Goal: Book appointment/travel/reservation

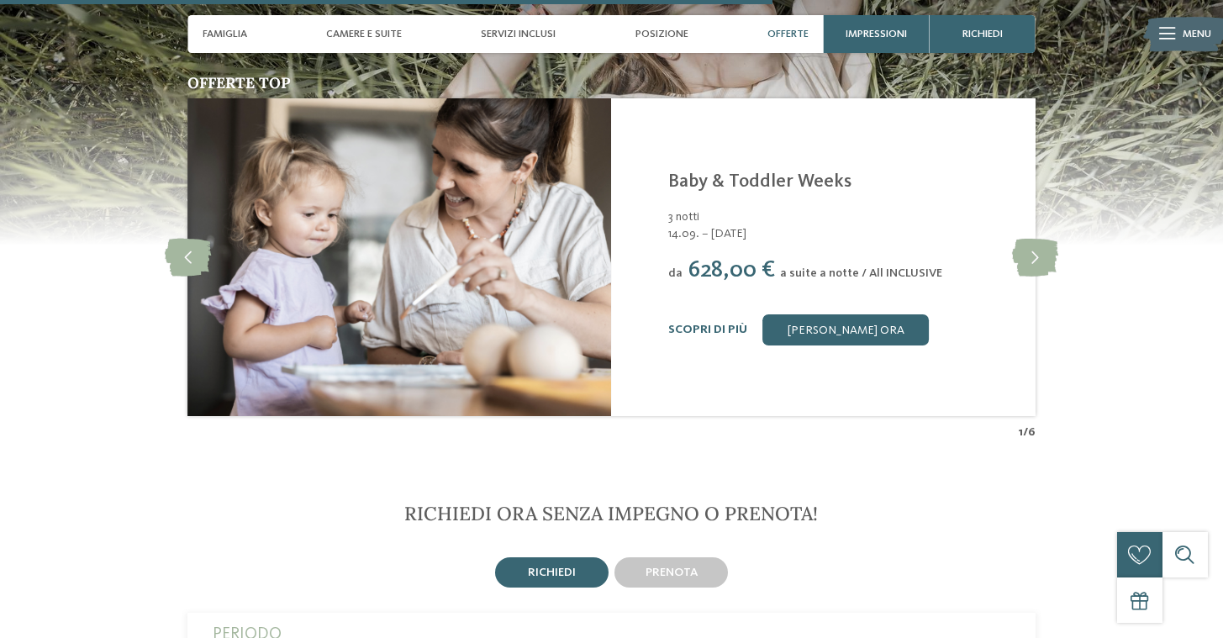
scroll to position [3285, 0]
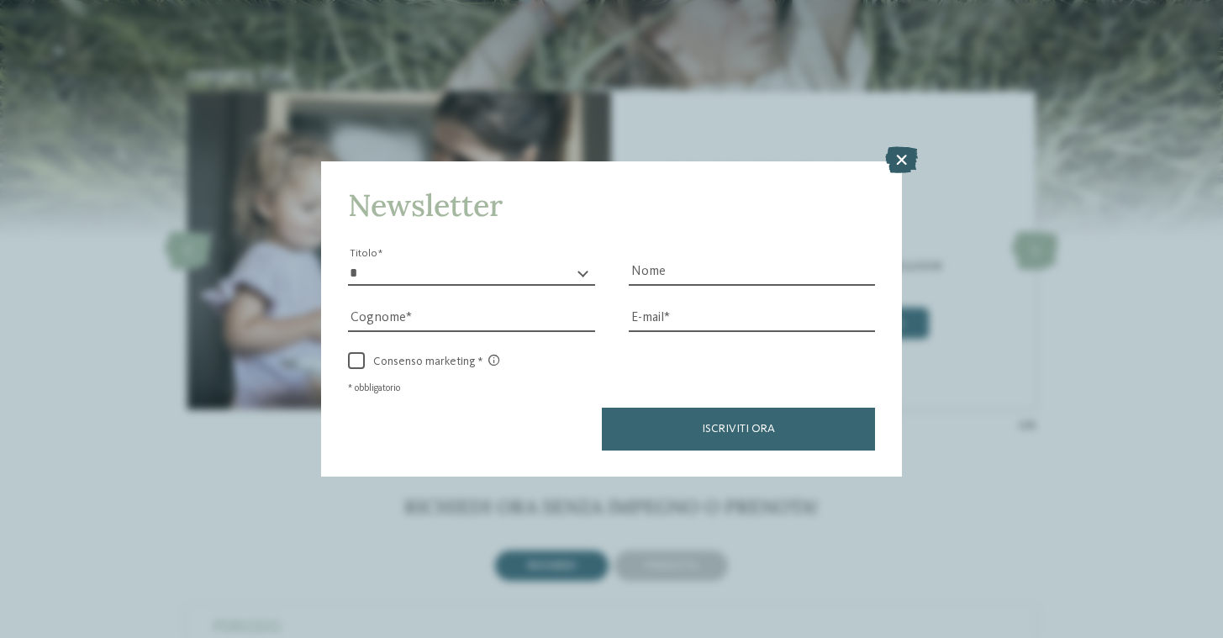
click at [891, 159] on icon at bounding box center [901, 159] width 33 height 27
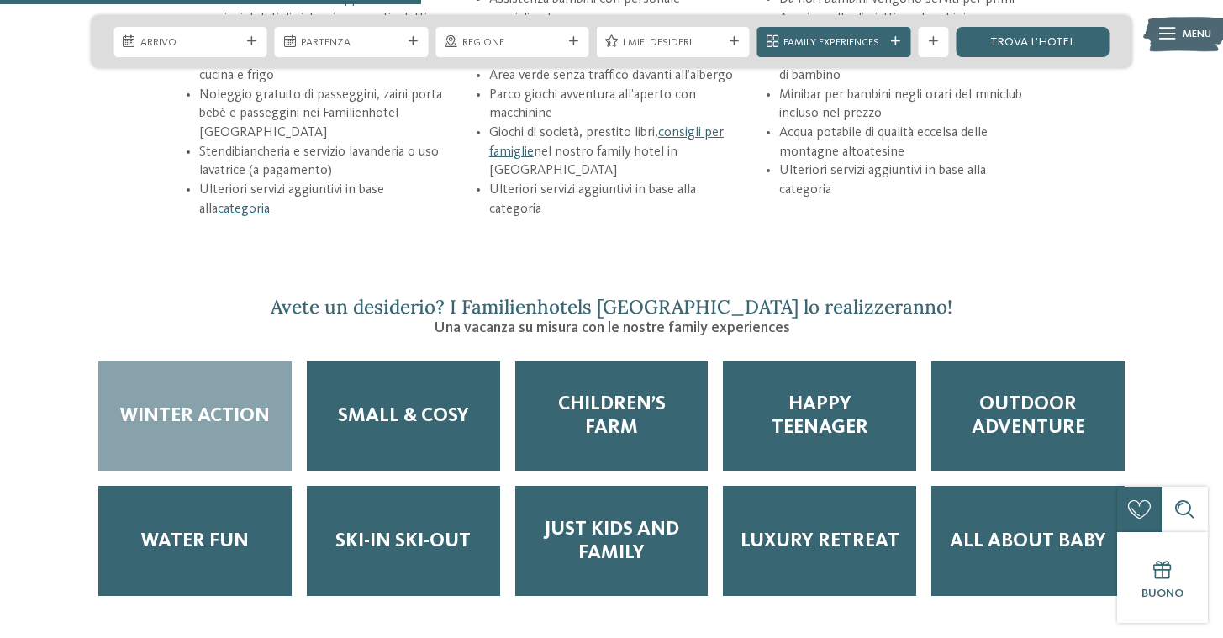
scroll to position [2332, 0]
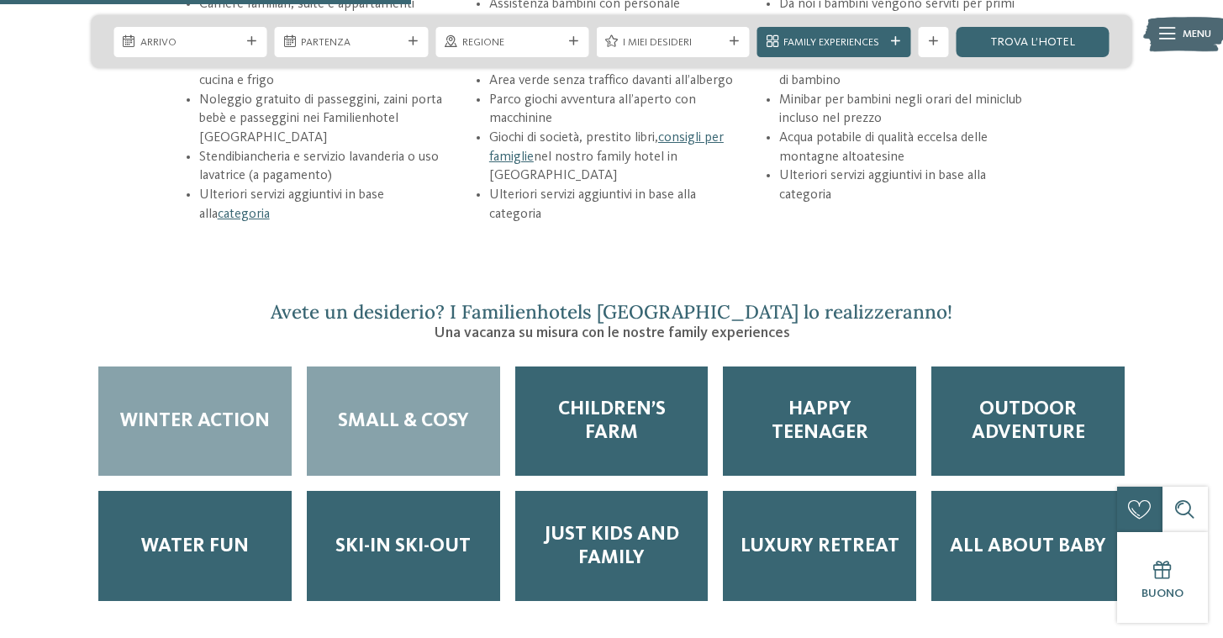
click at [436, 409] on span "Small & Cosy" at bounding box center [403, 421] width 131 height 24
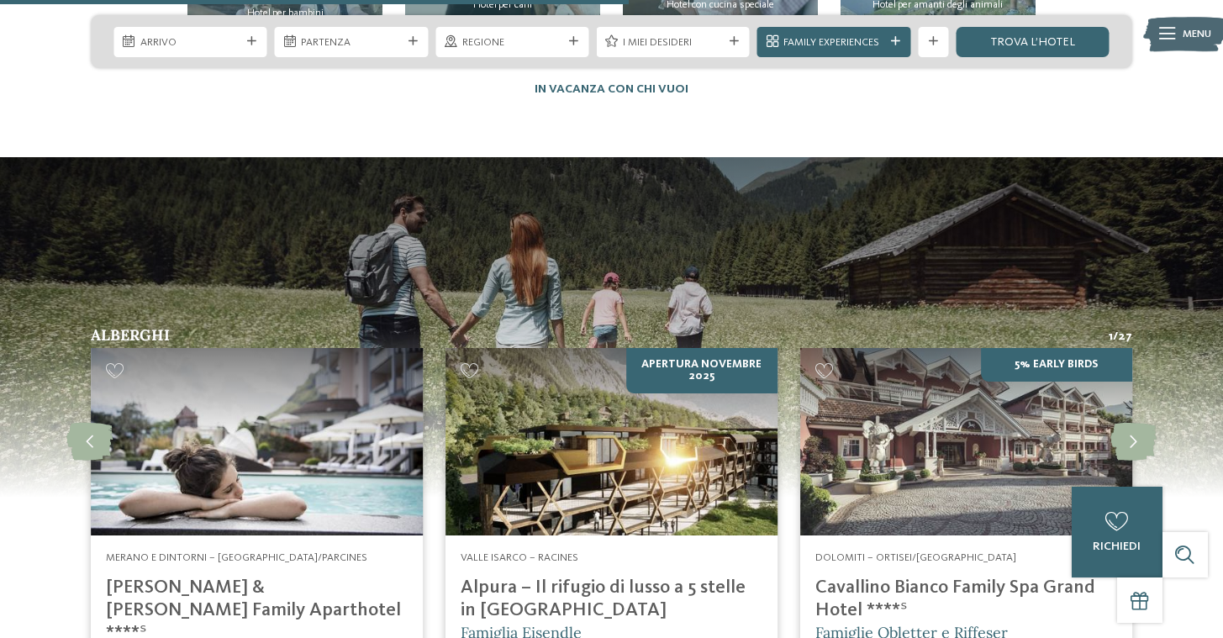
scroll to position [3474, 0]
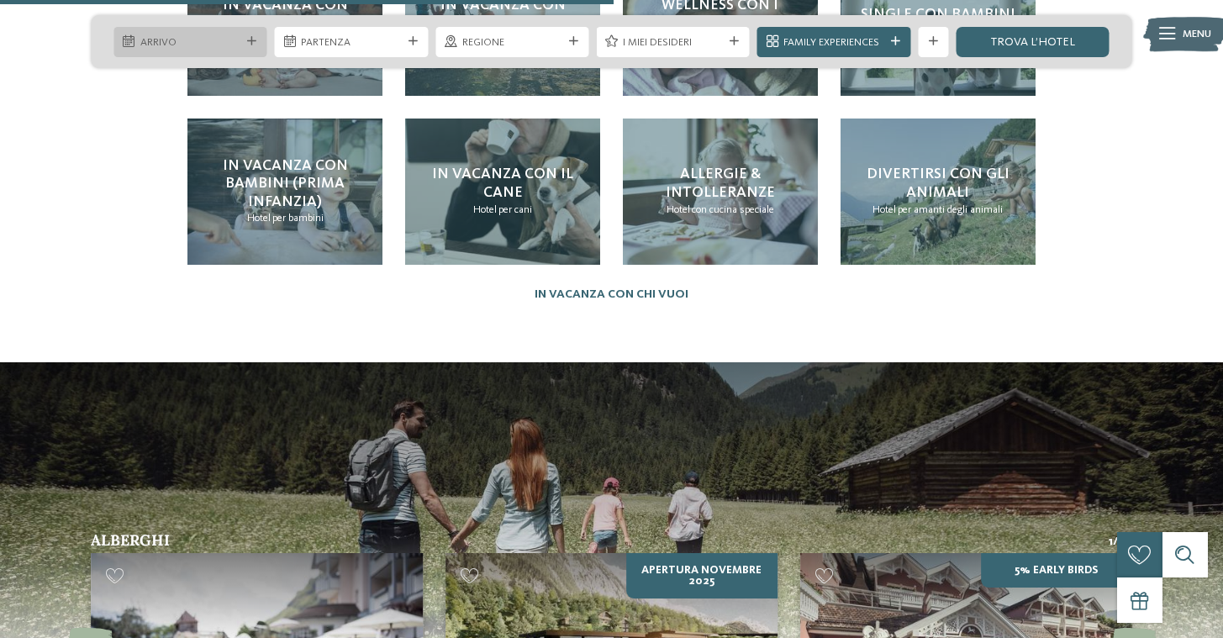
click at [218, 45] on body "Solo un momento – il sito web sta caricando … DE IT" at bounding box center [611, 343] width 1223 height 7635
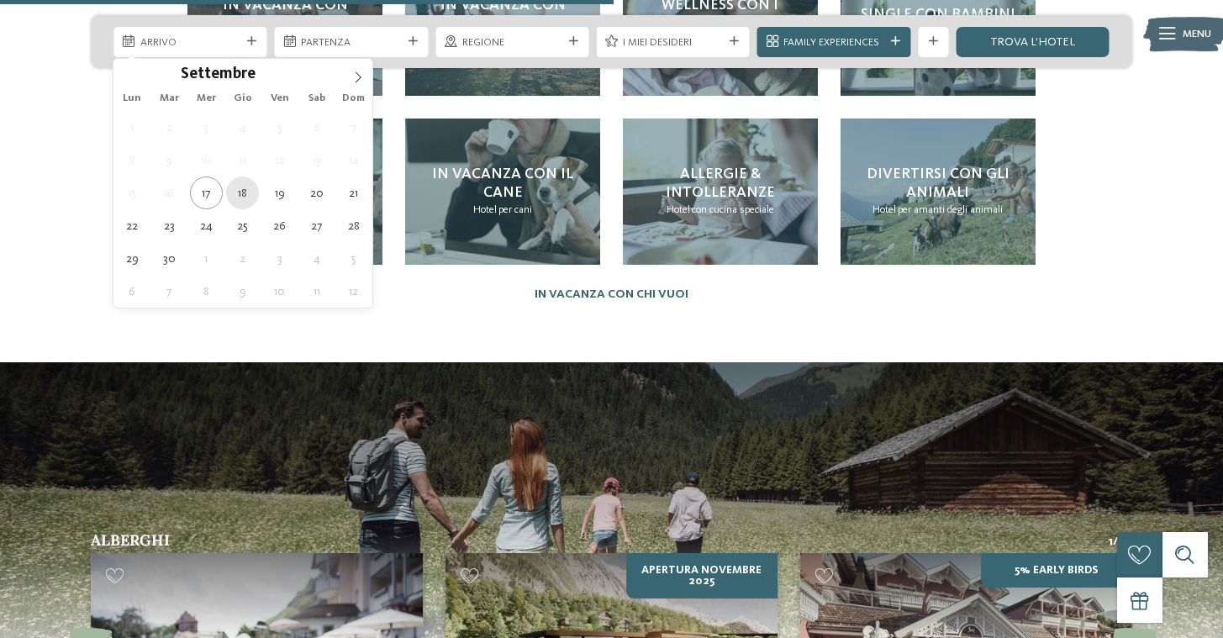
type div "18.09.2025"
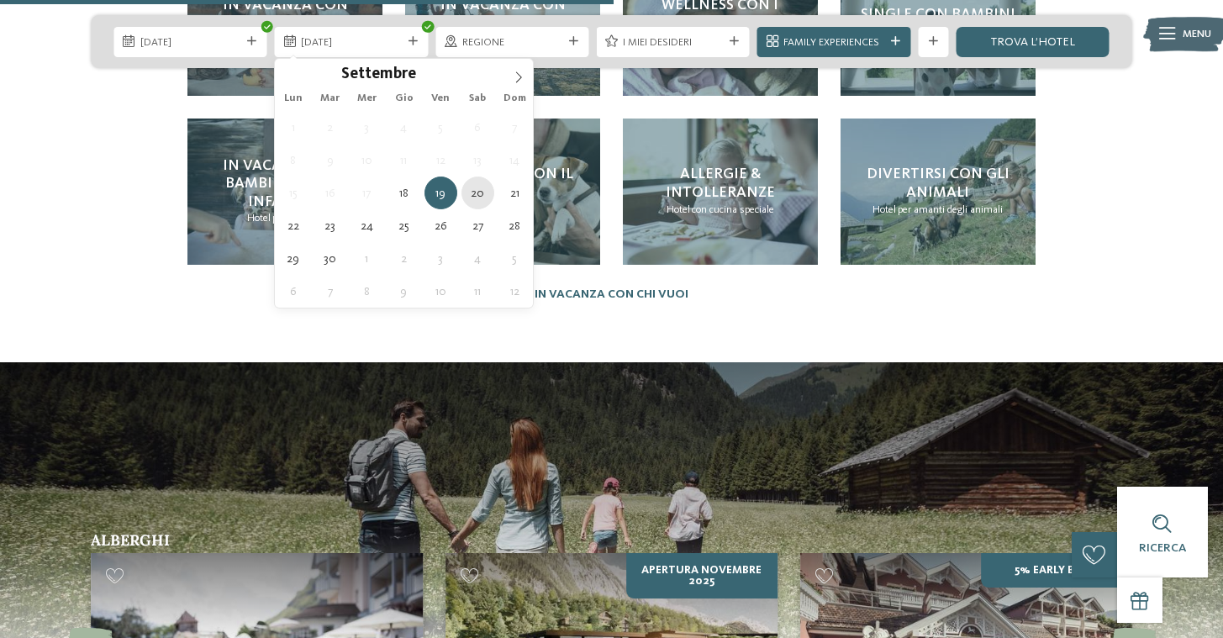
type div "20.09.2025"
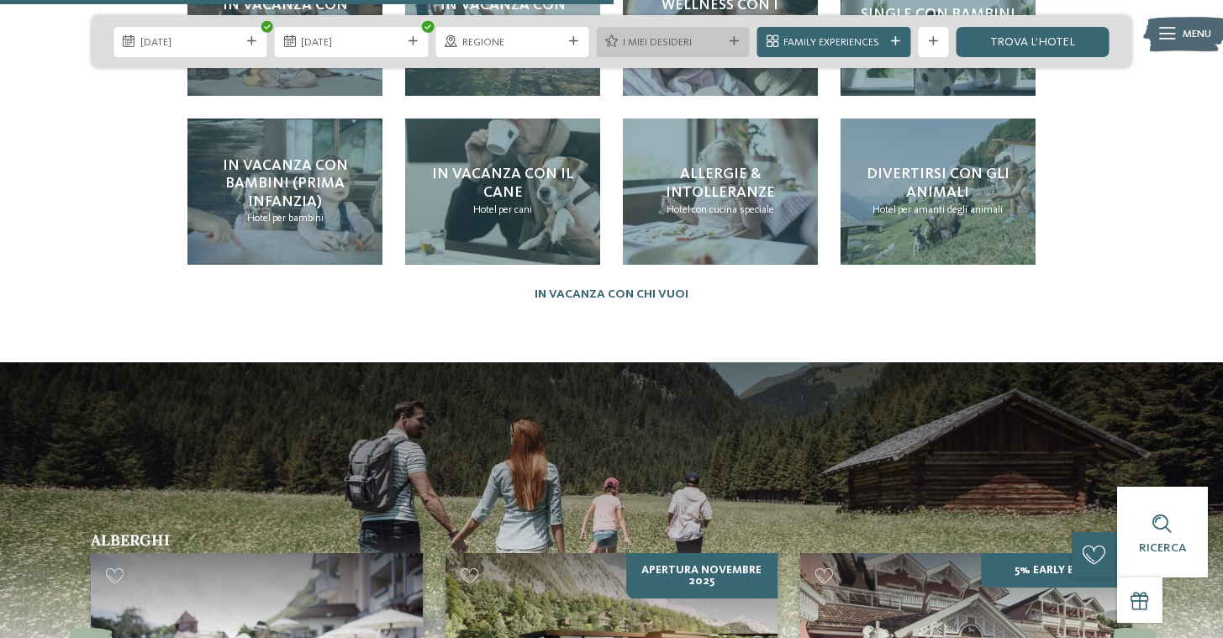
click at [690, 37] on span "I miei desideri" at bounding box center [673, 42] width 100 height 15
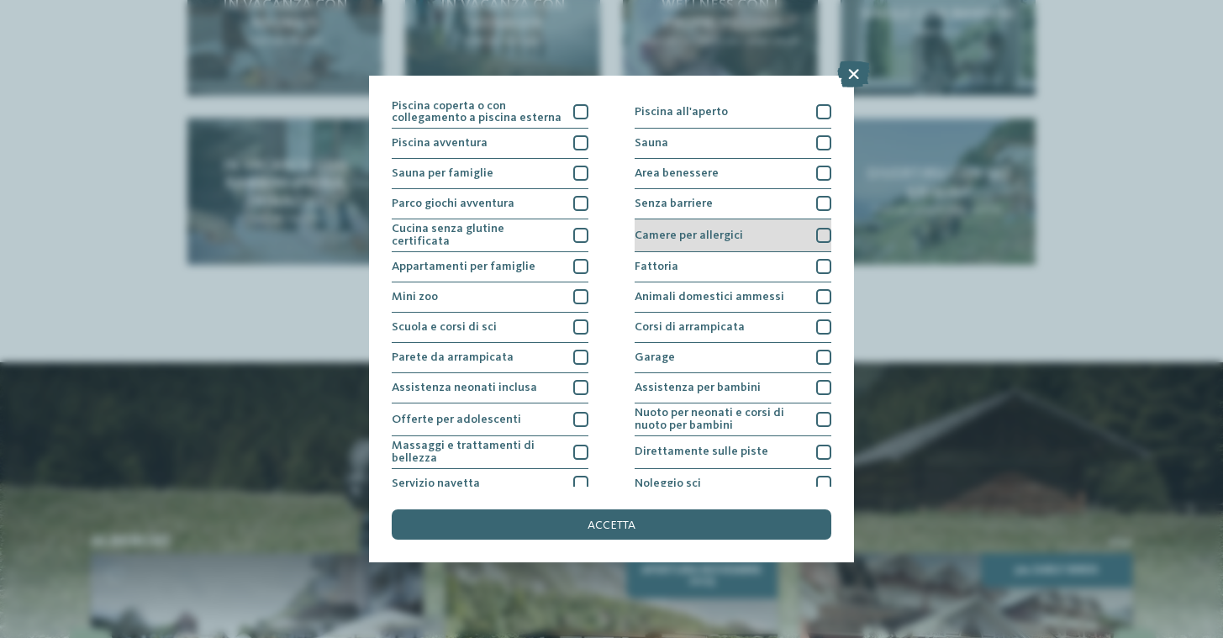
scroll to position [0, 0]
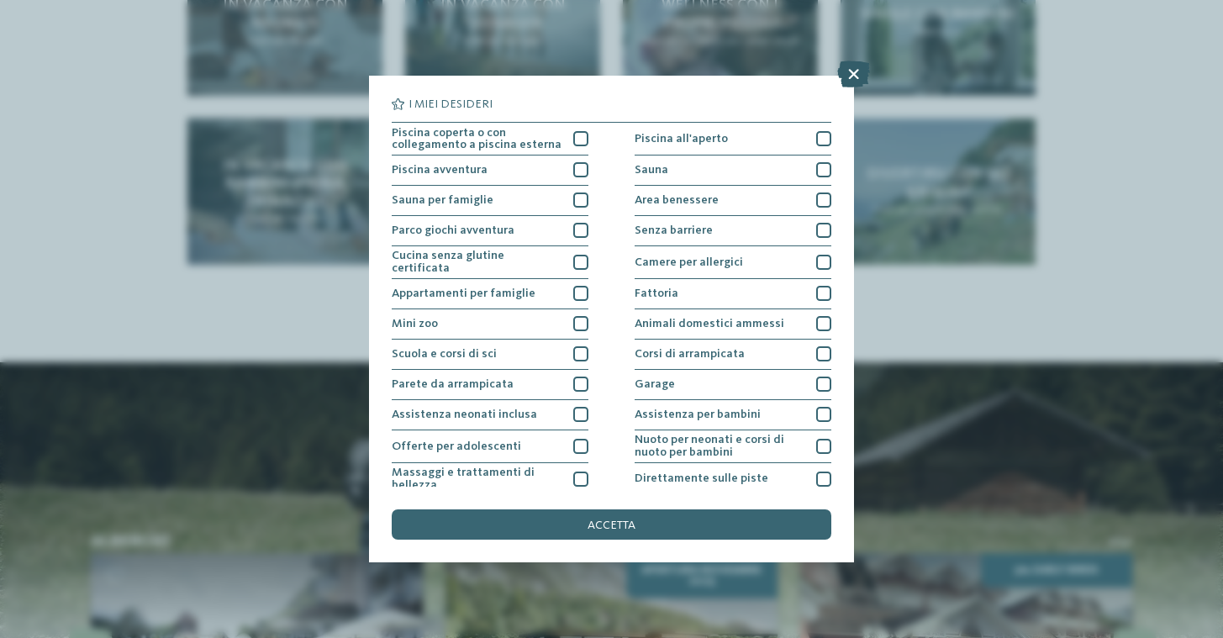
click at [853, 76] on icon at bounding box center [853, 73] width 33 height 27
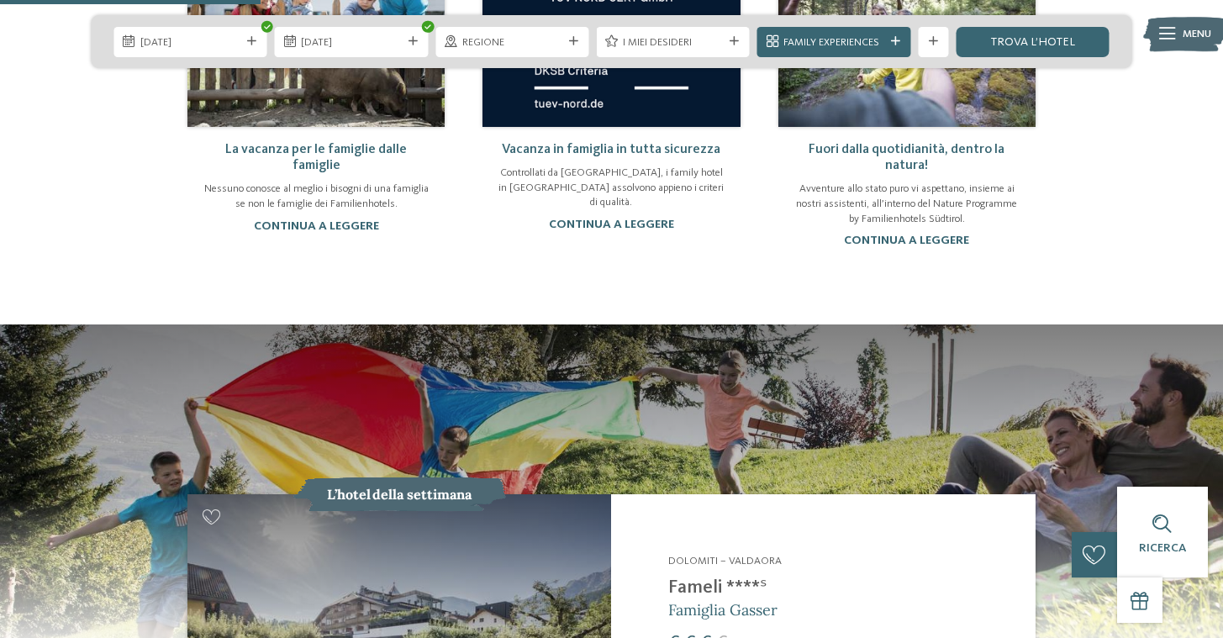
scroll to position [1178, 0]
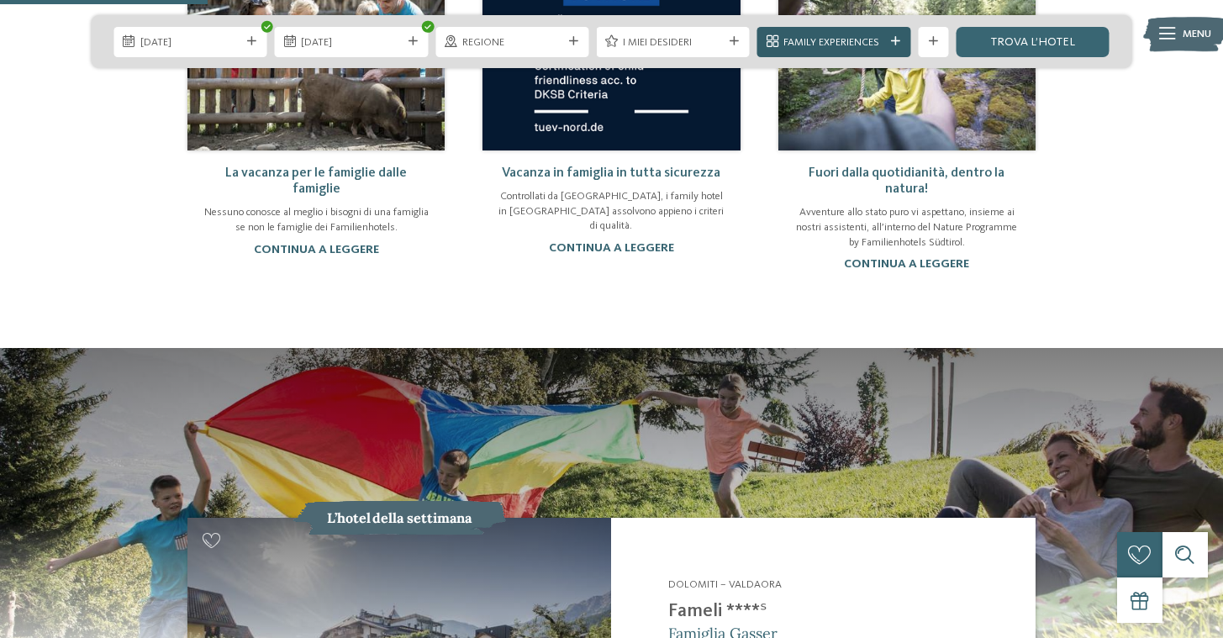
click at [863, 45] on span "Family Experiences" at bounding box center [833, 42] width 100 height 15
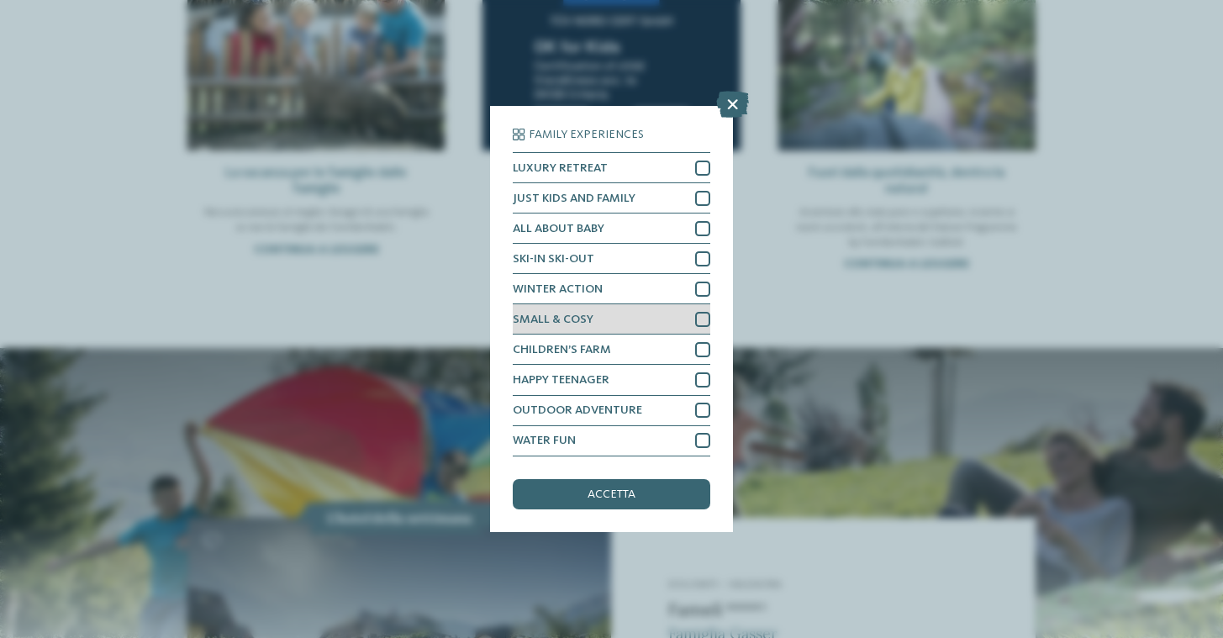
click at [644, 322] on div "SMALL & COSY" at bounding box center [611, 319] width 197 height 30
click at [698, 317] on icon at bounding box center [702, 319] width 10 height 9
click at [734, 103] on icon at bounding box center [732, 105] width 33 height 27
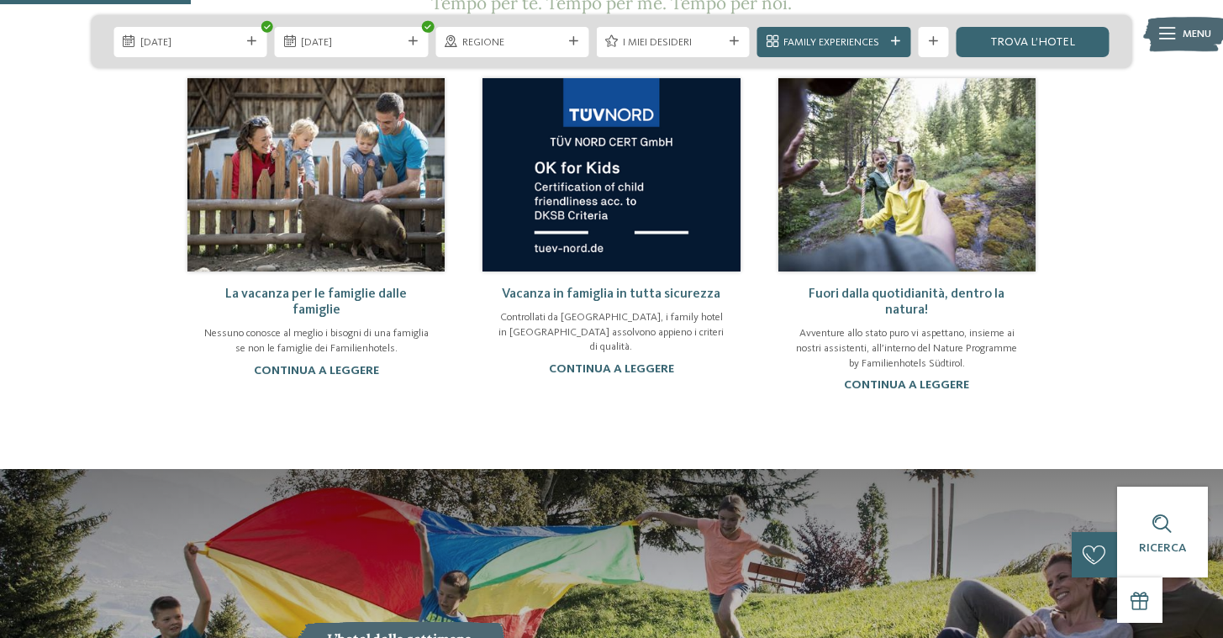
scroll to position [996, 0]
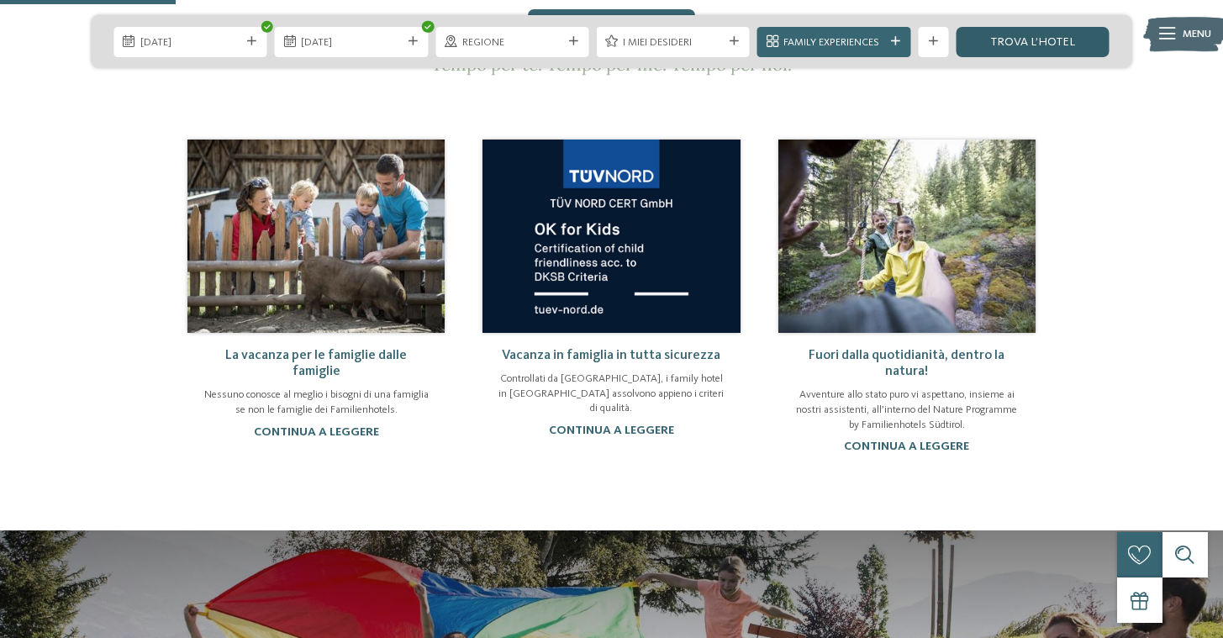
click at [1033, 55] on link "trova l’hotel" at bounding box center [1031, 42] width 153 height 30
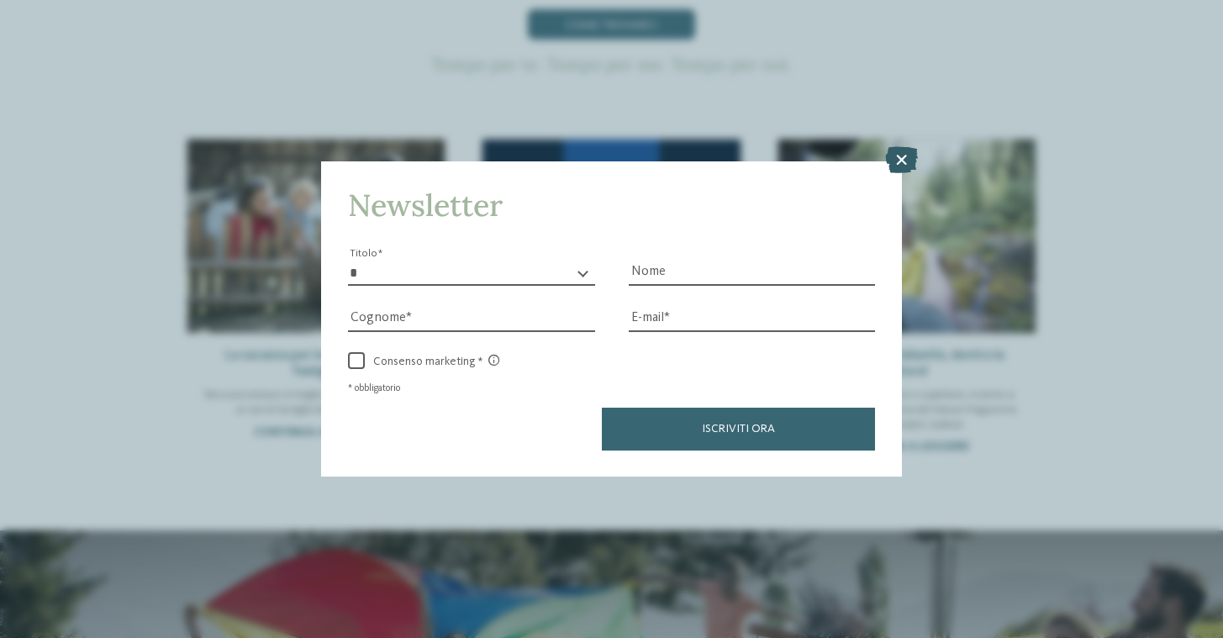
click at [901, 166] on icon at bounding box center [901, 159] width 33 height 27
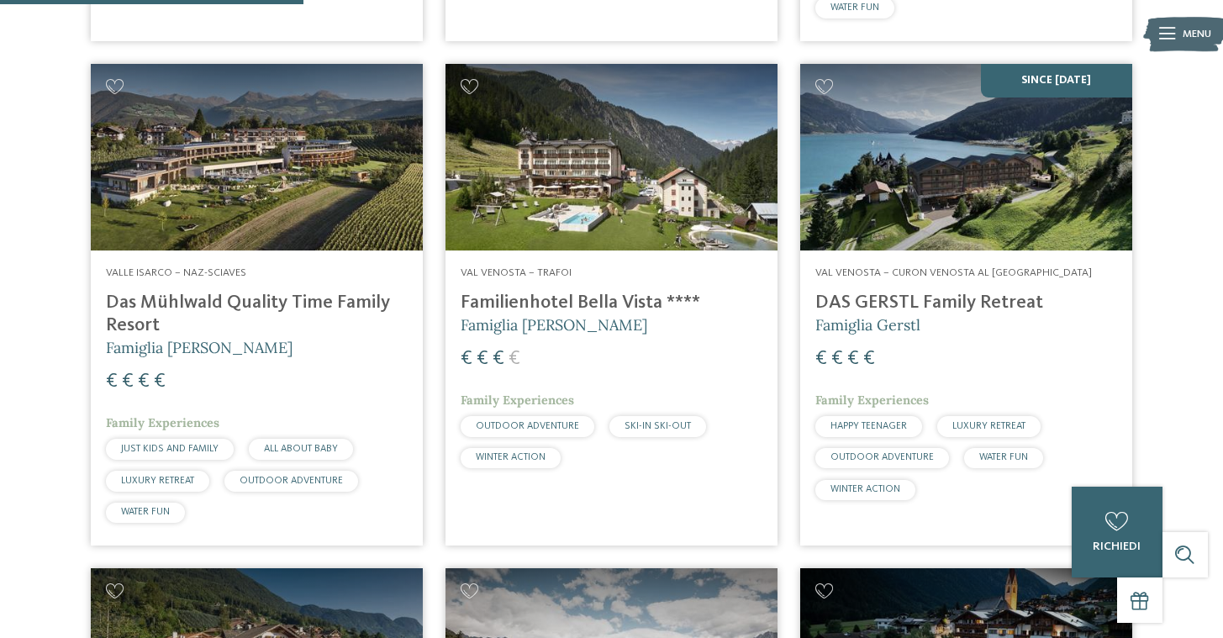
scroll to position [1054, 0]
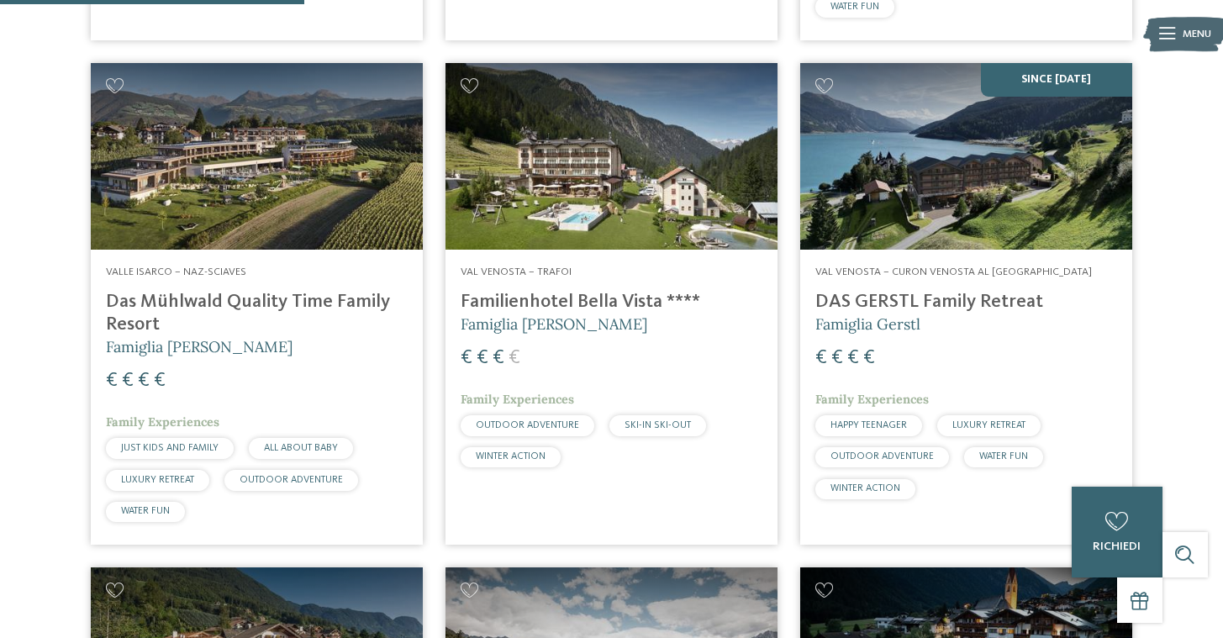
click at [913, 194] on img at bounding box center [966, 156] width 332 height 187
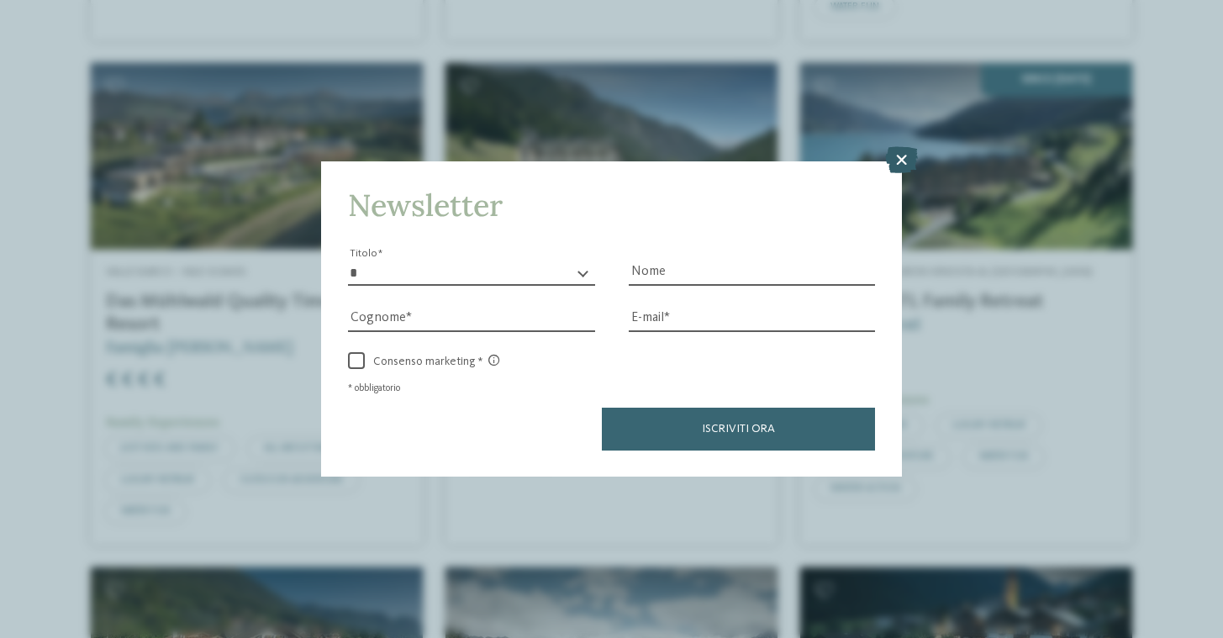
click at [910, 153] on icon at bounding box center [901, 159] width 33 height 27
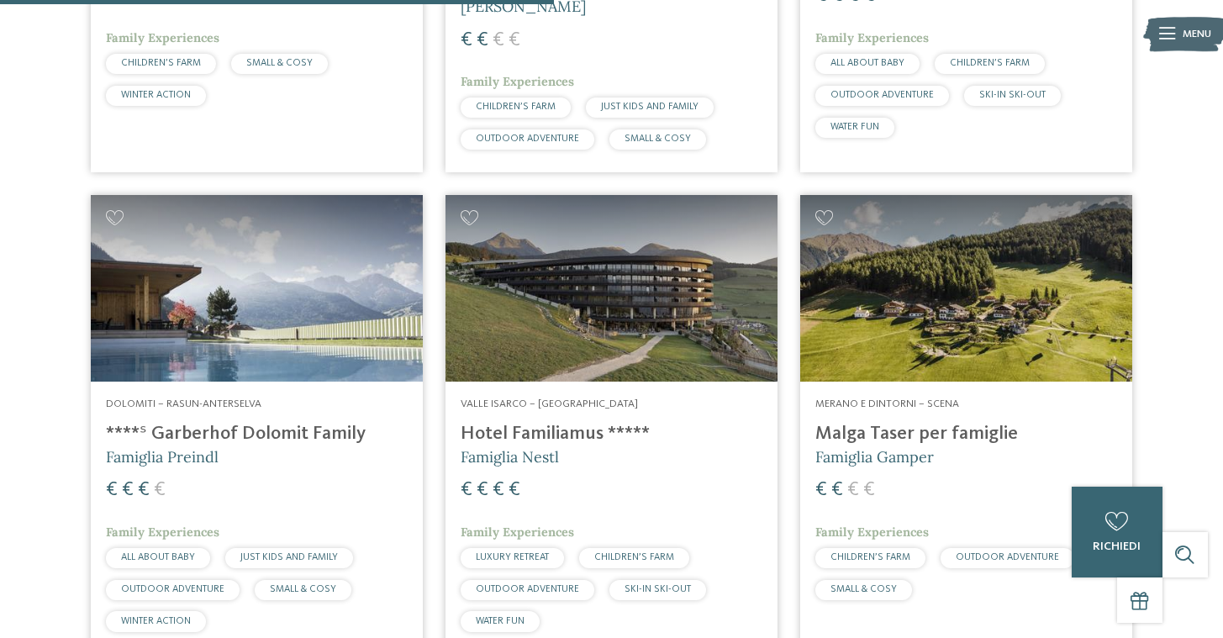
scroll to position [1922, 0]
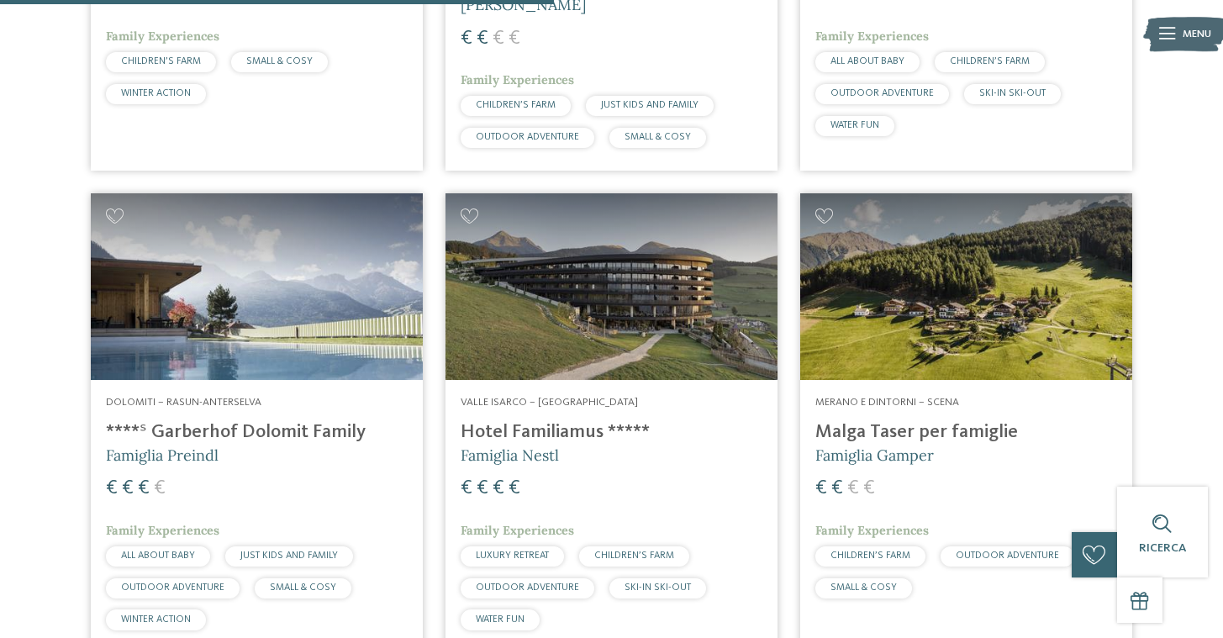
click at [581, 421] on h4 "Hotel Familiamus *****" at bounding box center [611, 432] width 302 height 23
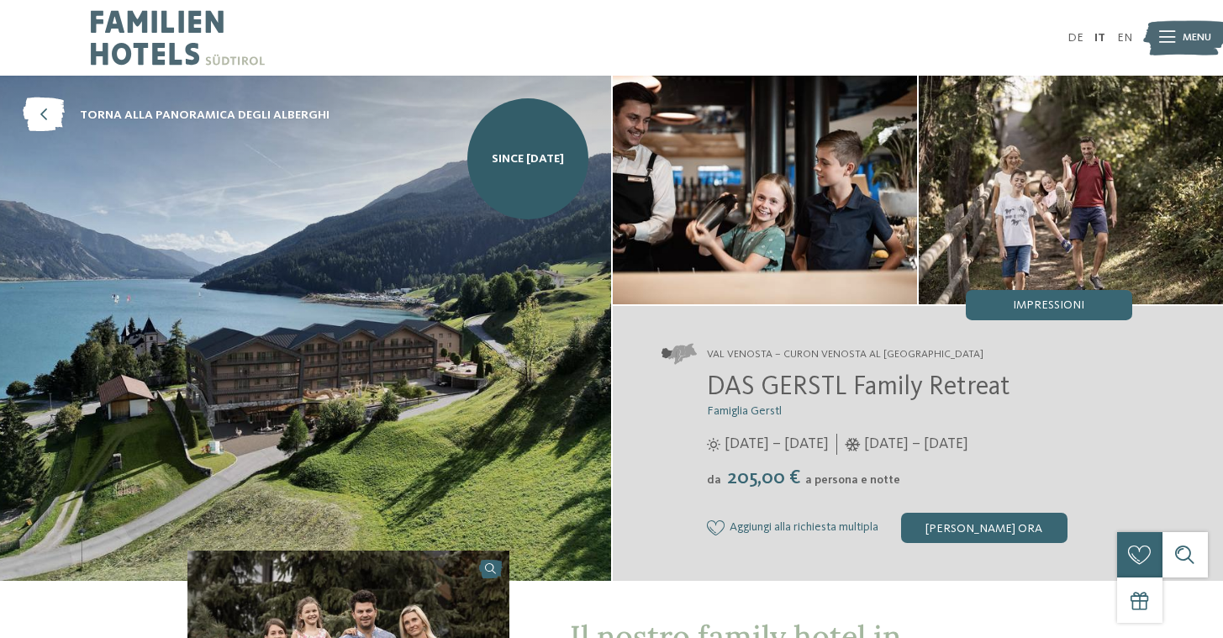
click at [427, 310] on img at bounding box center [305, 328] width 611 height 505
click at [779, 187] on img at bounding box center [765, 190] width 304 height 229
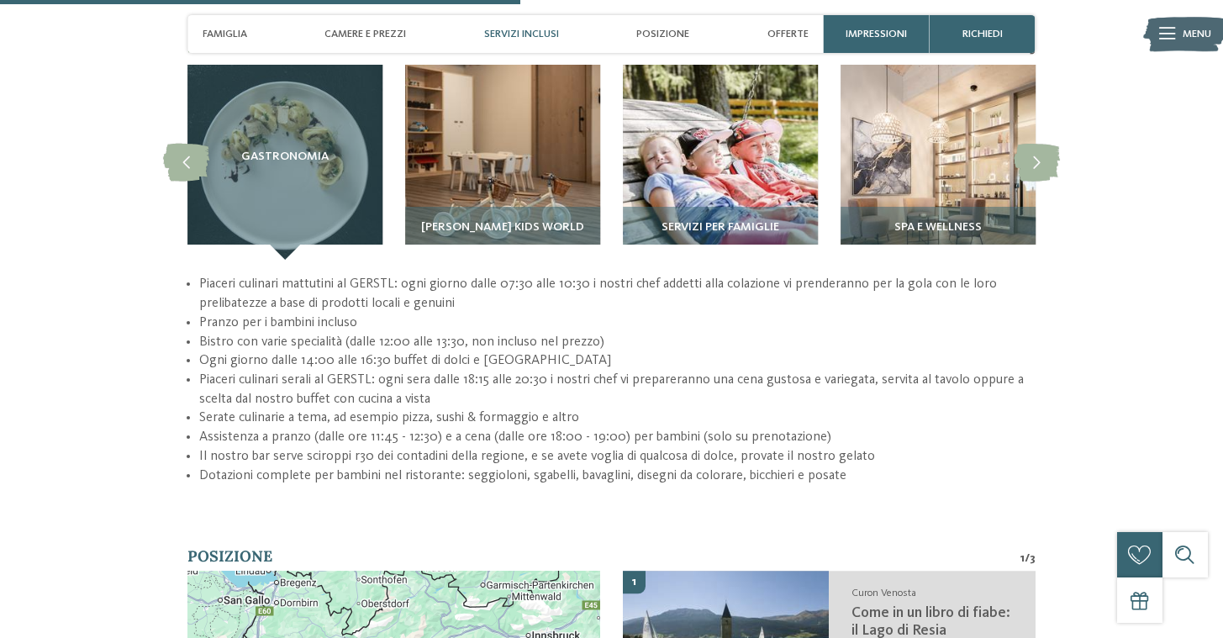
scroll to position [2185, 0]
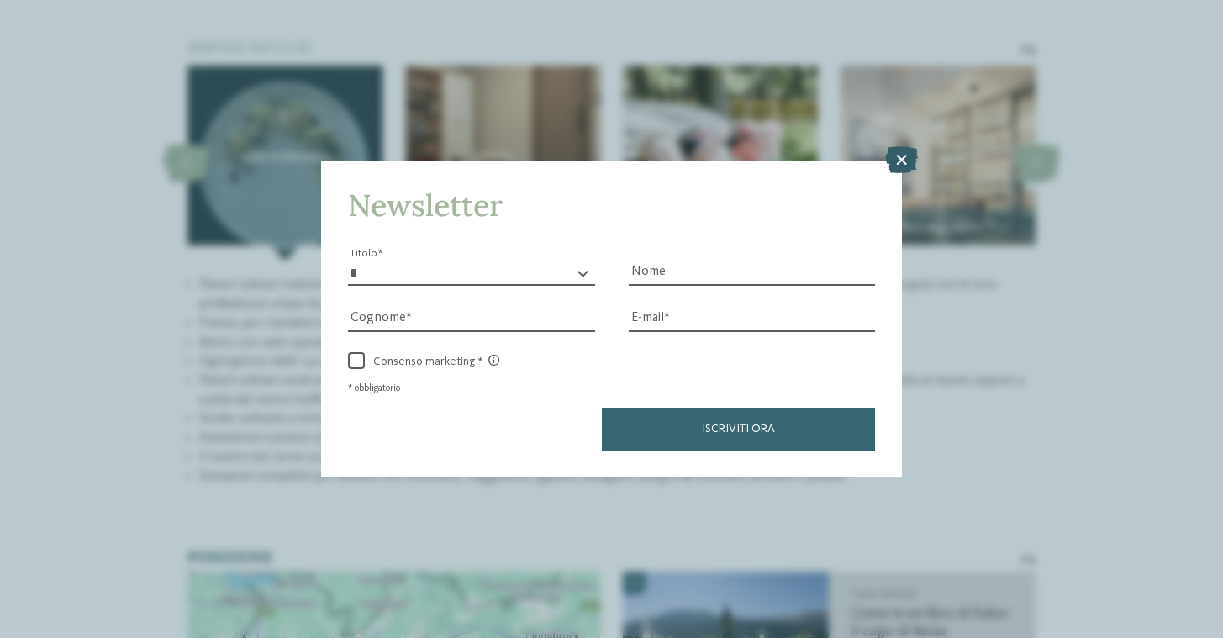
click at [910, 160] on icon at bounding box center [901, 159] width 33 height 27
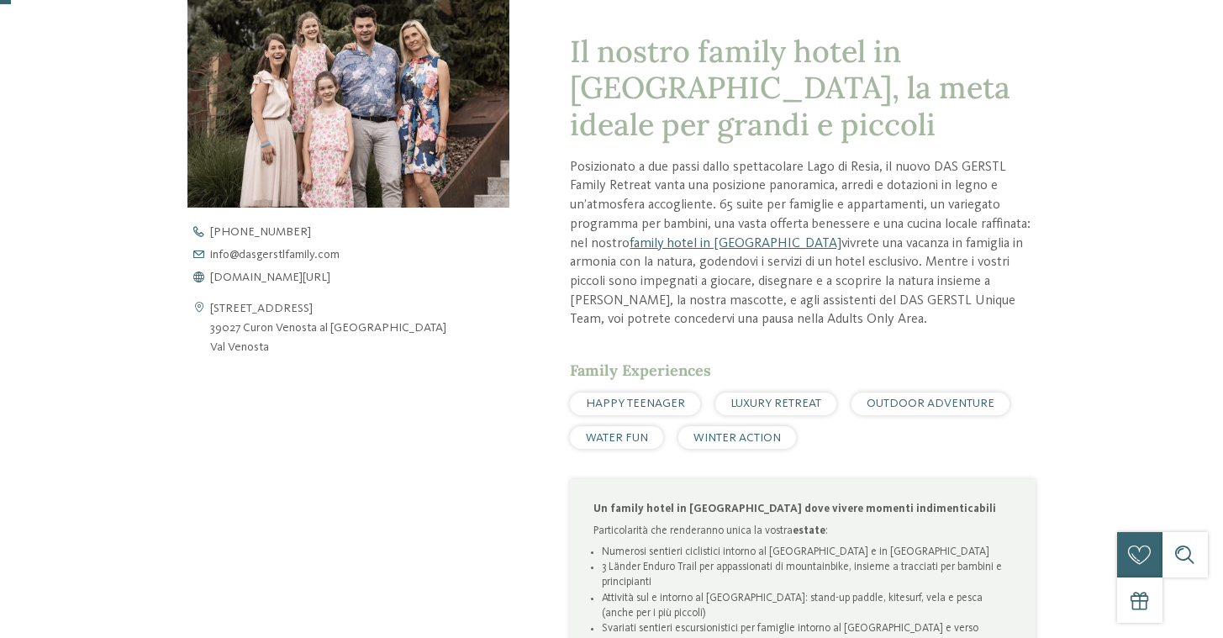
scroll to position [0, 0]
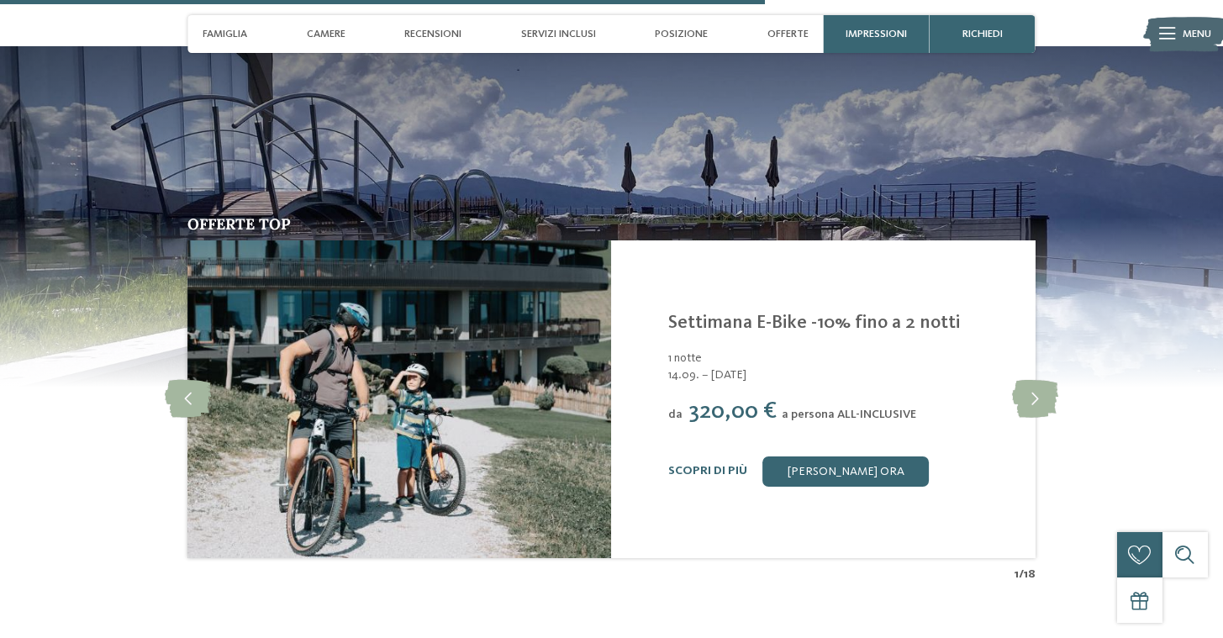
scroll to position [3420, 0]
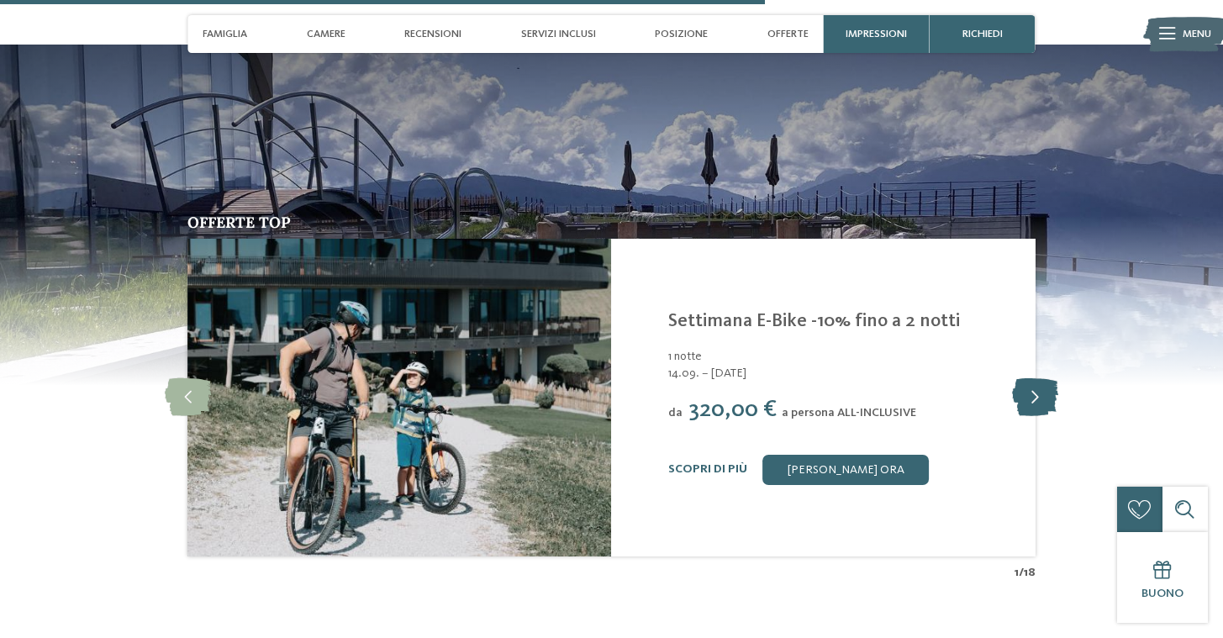
click at [1033, 399] on icon at bounding box center [1035, 397] width 46 height 38
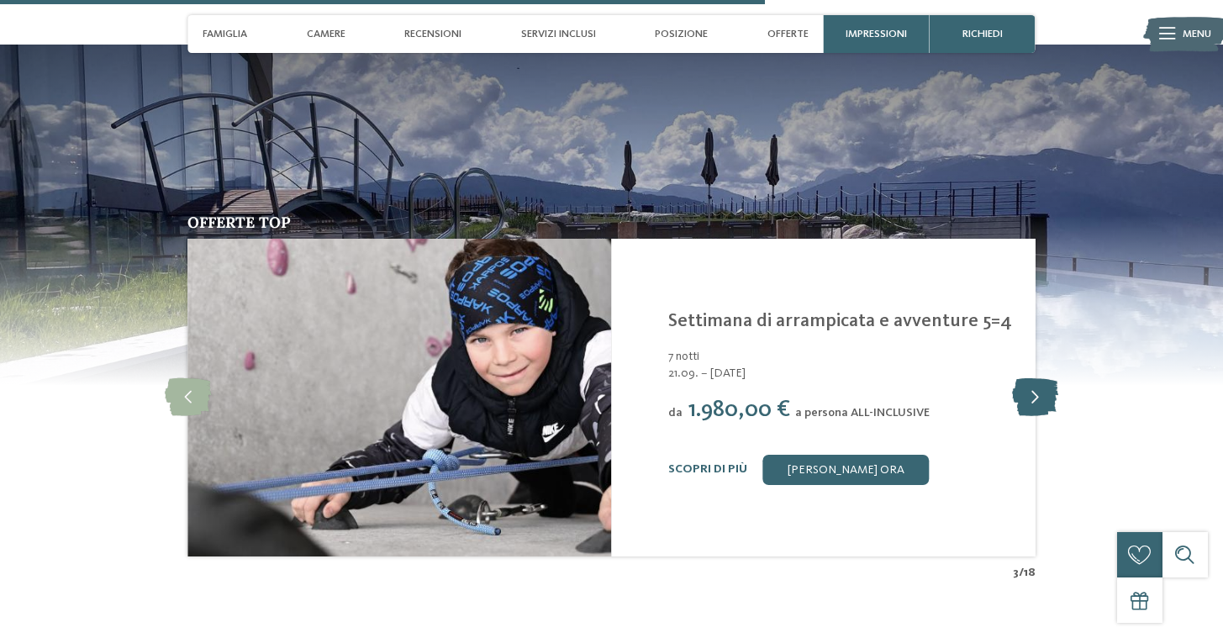
click at [1033, 399] on icon at bounding box center [1035, 397] width 46 height 38
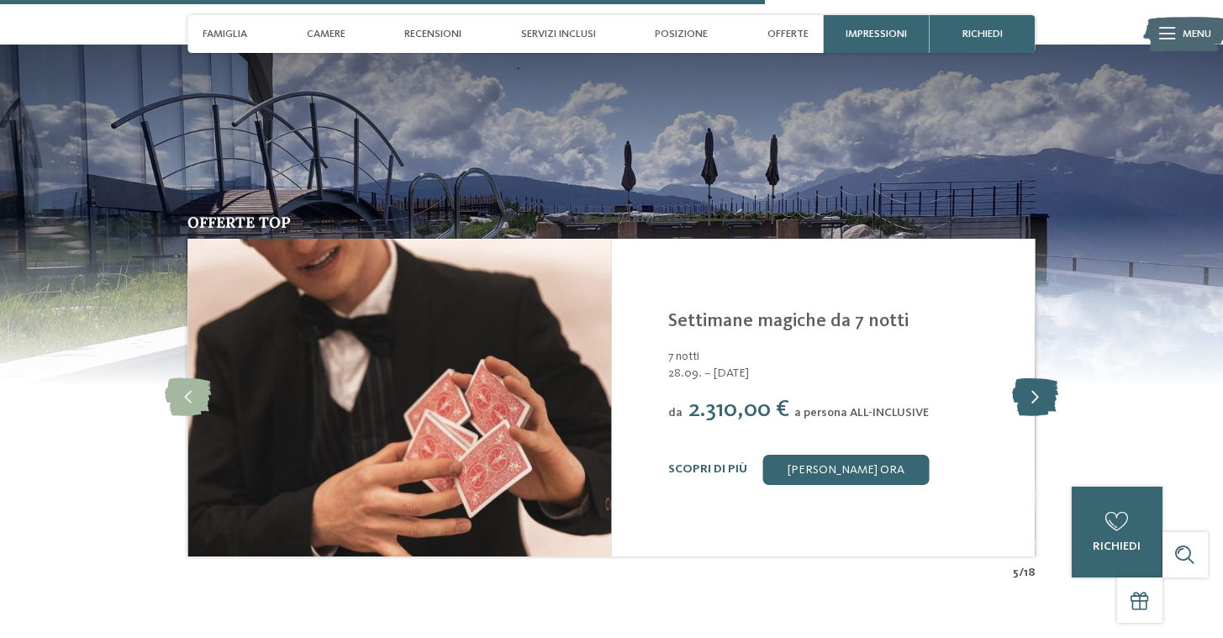
click at [1033, 399] on icon at bounding box center [1035, 397] width 46 height 38
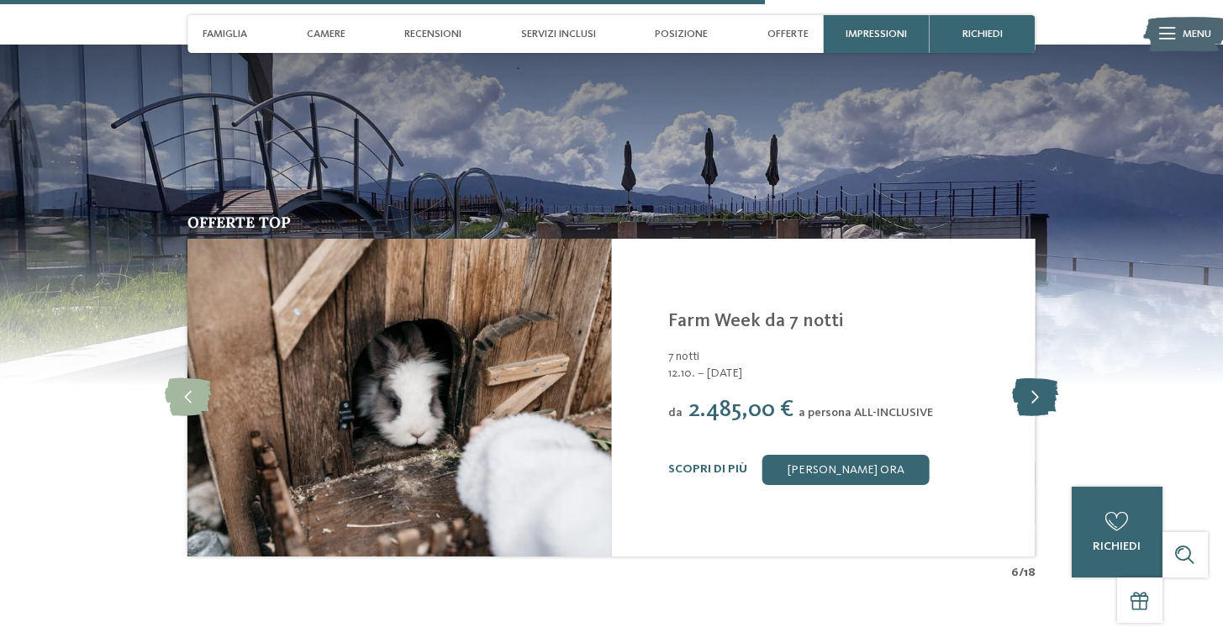
click at [1033, 399] on icon at bounding box center [1035, 397] width 46 height 38
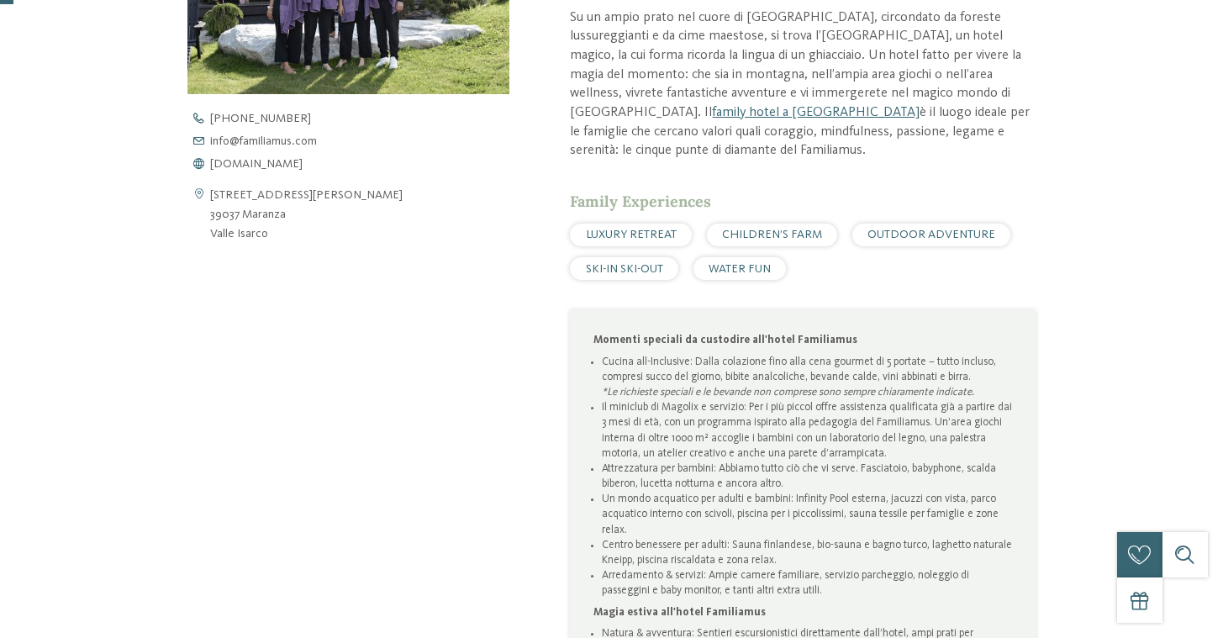
scroll to position [0, 0]
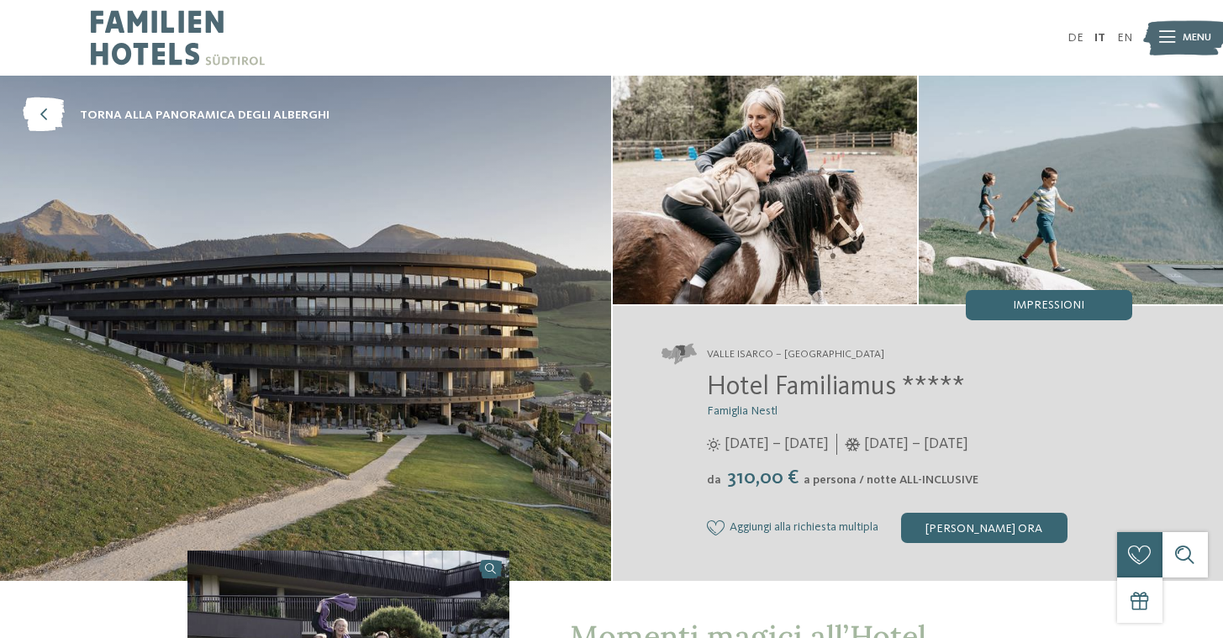
click at [776, 392] on span "Hotel Familiamus *****" at bounding box center [836, 387] width 258 height 27
copy div "Hotel Familiamus *****"
